Goal: Navigation & Orientation: Find specific page/section

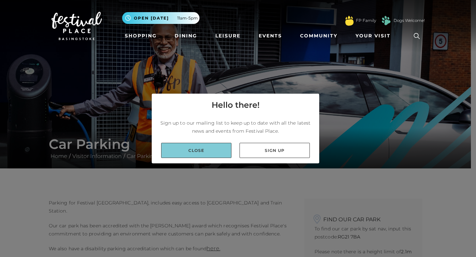
click at [204, 149] on link "Close" at bounding box center [196, 150] width 70 height 15
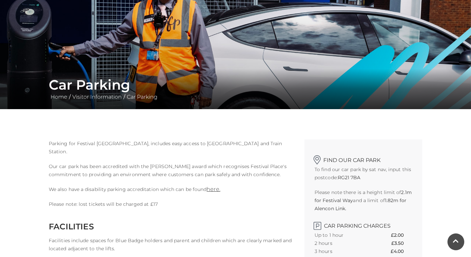
scroll to position [60, 0]
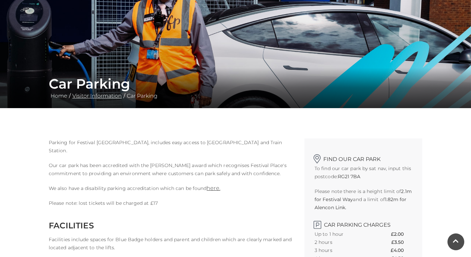
click at [97, 98] on link "Visitor Information" at bounding box center [97, 96] width 53 height 6
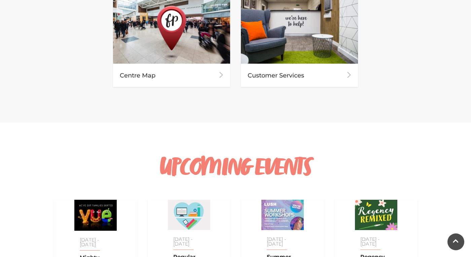
scroll to position [444, 0]
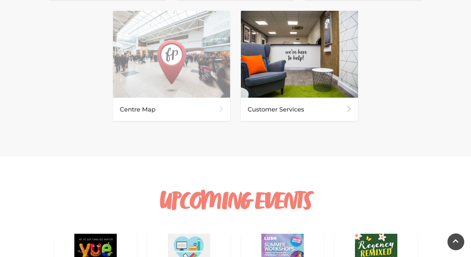
click at [131, 110] on div "Centre Map" at bounding box center [171, 109] width 117 height 23
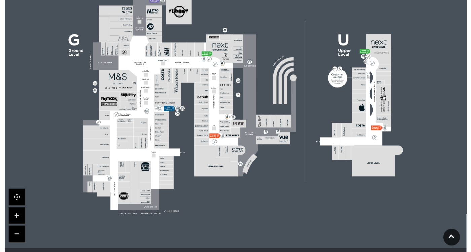
scroll to position [138, 0]
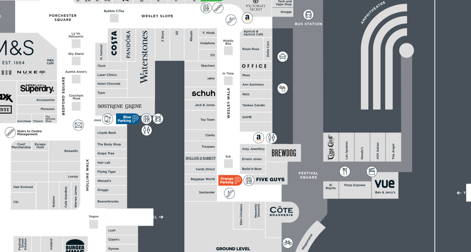
click at [162, 189] on icon at bounding box center [167, 191] width 11 height 5
